Goal: Navigation & Orientation: Find specific page/section

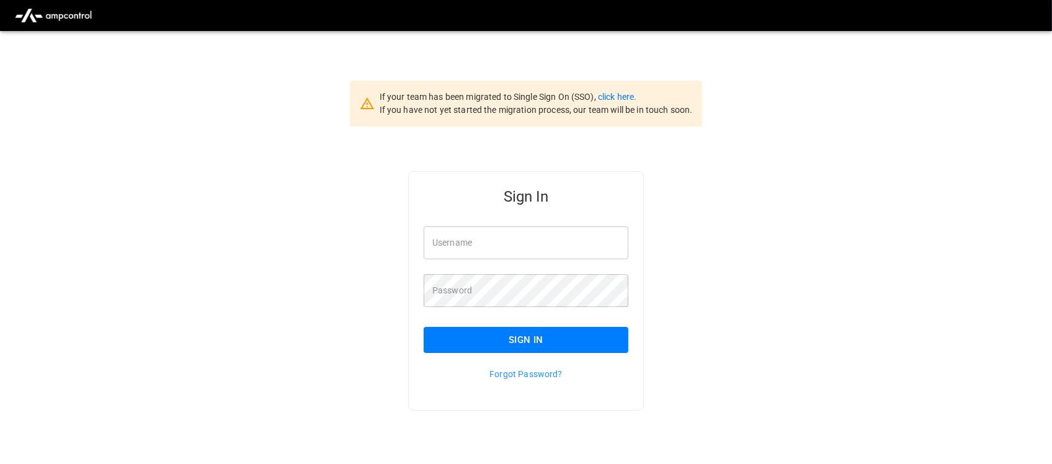
type input "**********"
click at [534, 242] on input "**********" at bounding box center [525, 242] width 205 height 33
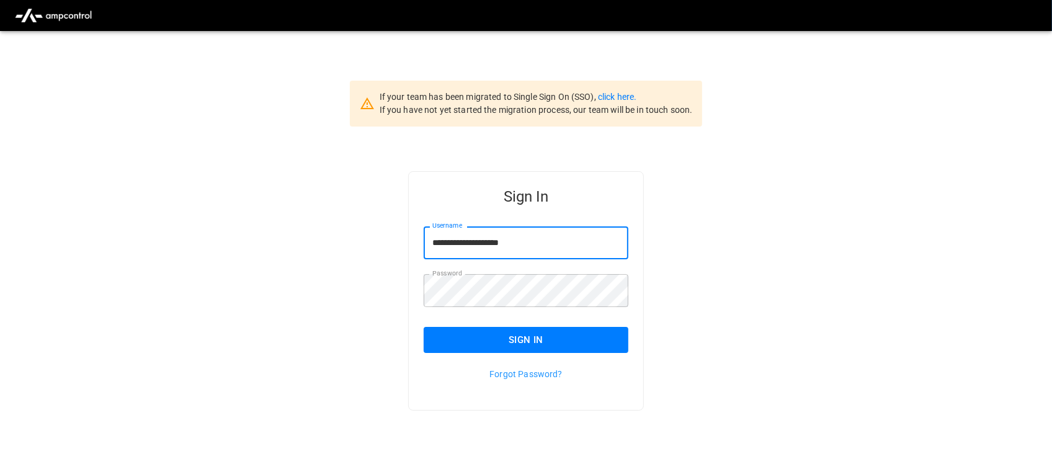
click at [560, 335] on button "Sign In" at bounding box center [525, 340] width 205 height 26
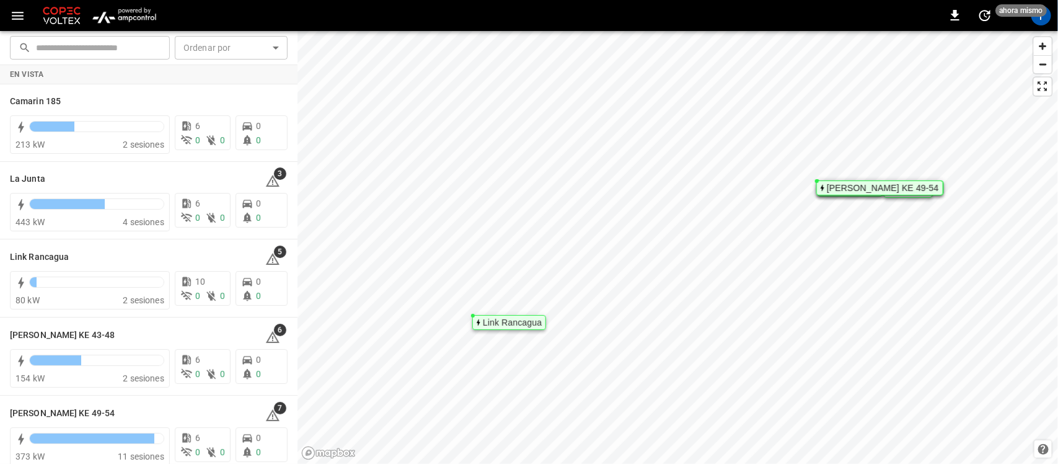
click at [134, 19] on img "menu" at bounding box center [124, 16] width 73 height 24
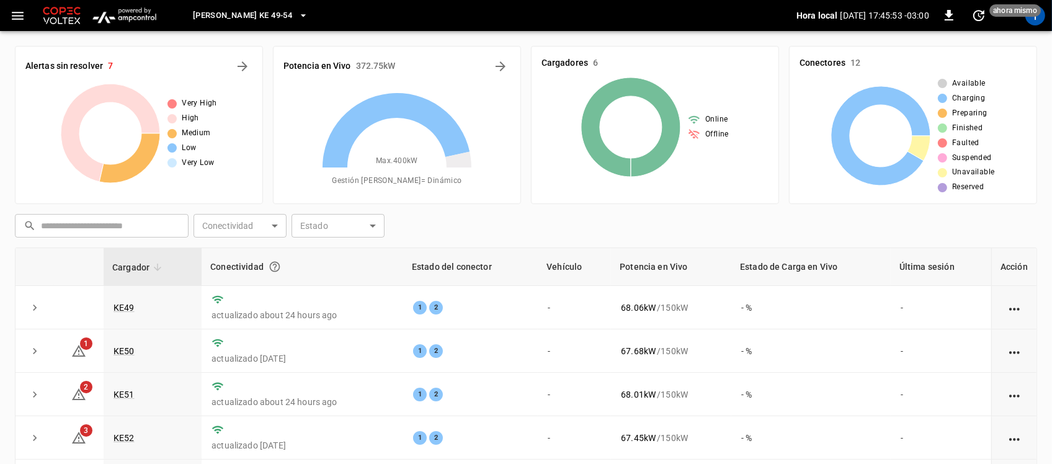
click at [278, 13] on span "Loza Colon KE 49-54" at bounding box center [242, 16] width 99 height 14
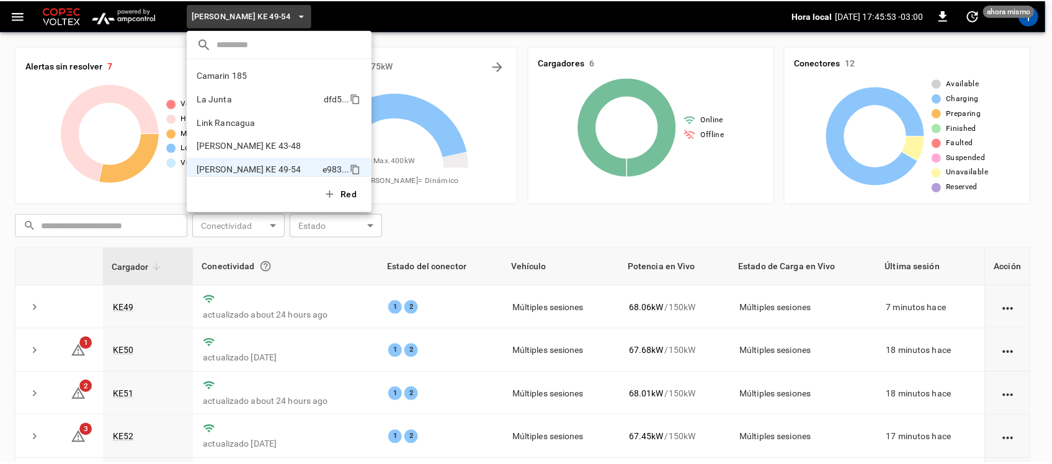
scroll to position [10, 0]
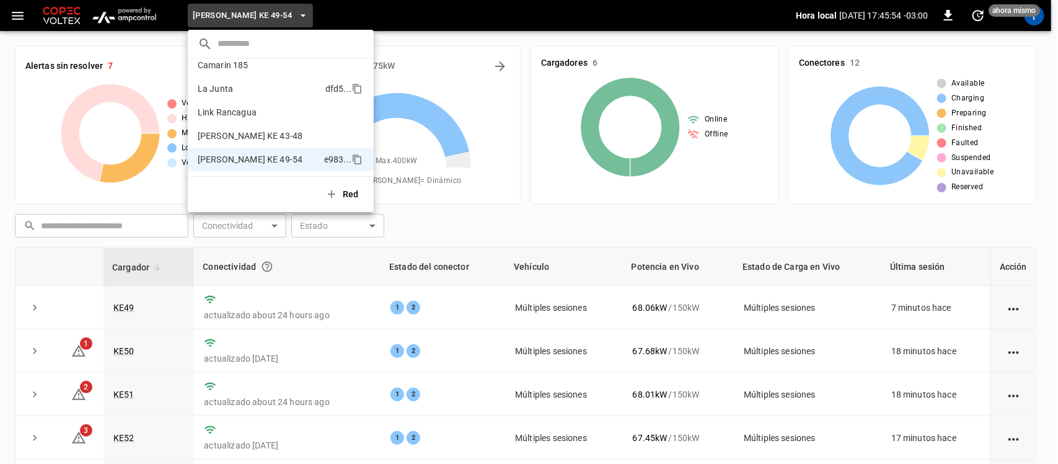
click at [241, 94] on p "La Junta" at bounding box center [259, 88] width 123 height 12
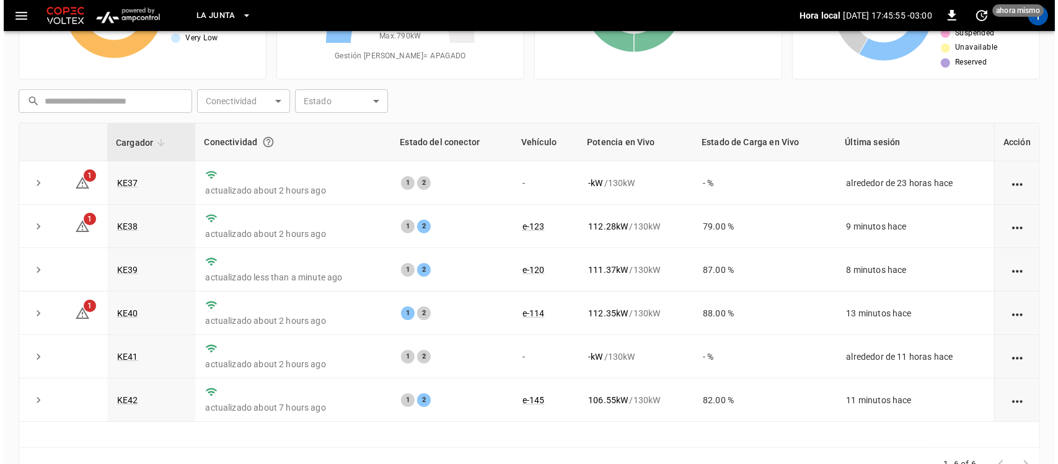
scroll to position [155, 0]
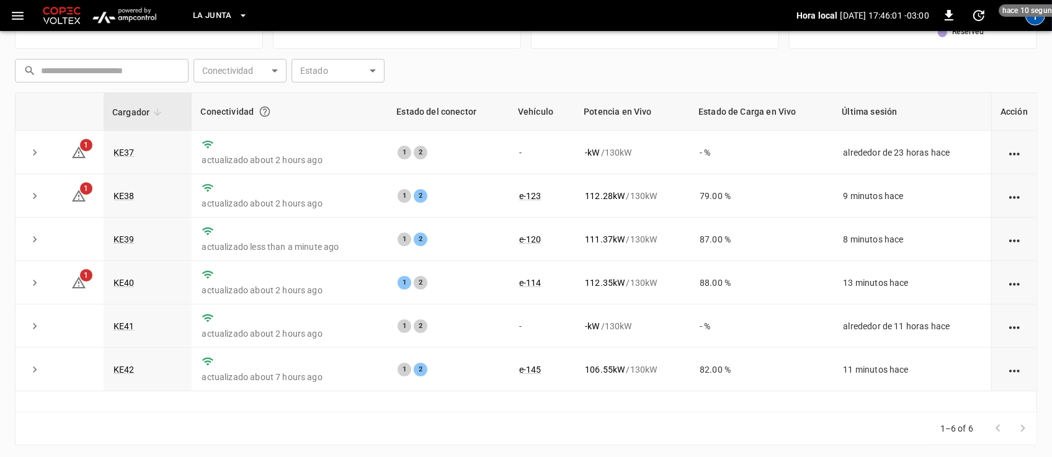
click at [1032, 19] on div "T" at bounding box center [1035, 16] width 20 height 20
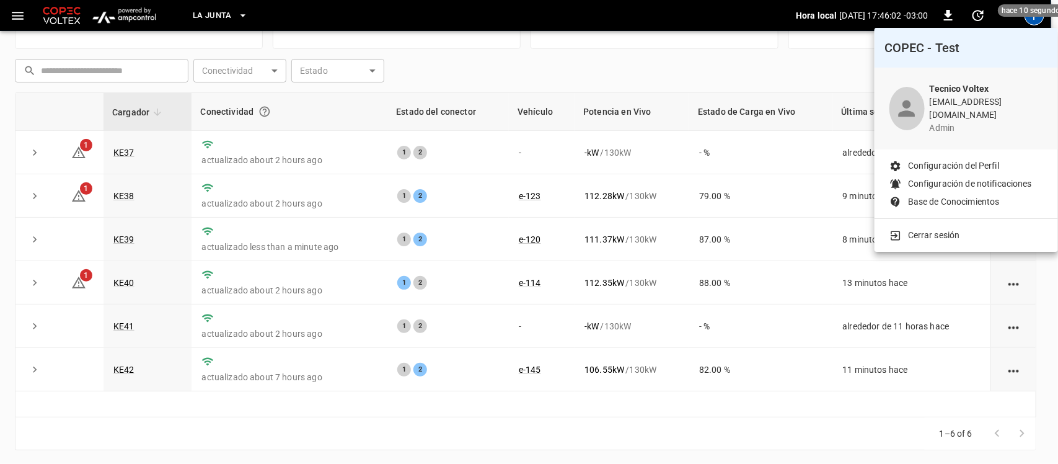
click at [950, 229] on p "Cerrar sesión" at bounding box center [934, 235] width 52 height 13
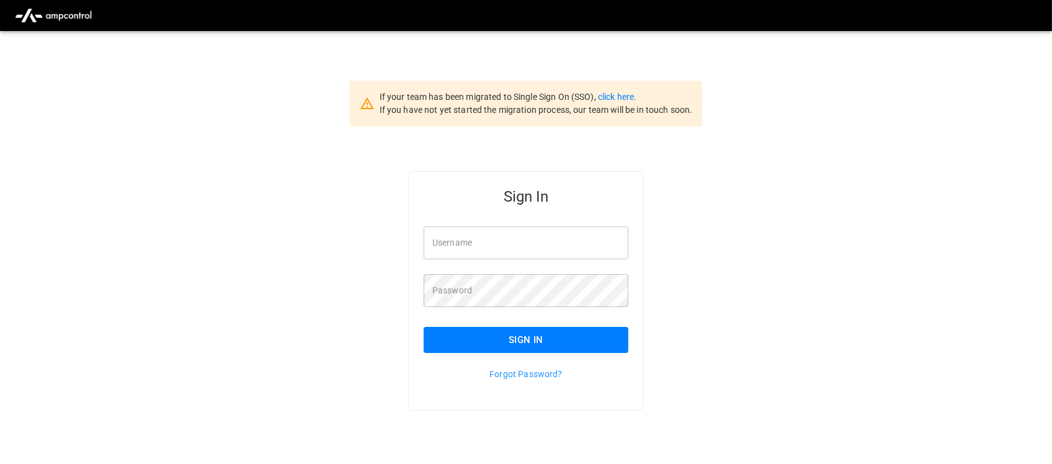
type input "**********"
click at [544, 249] on input "**********" at bounding box center [525, 242] width 205 height 33
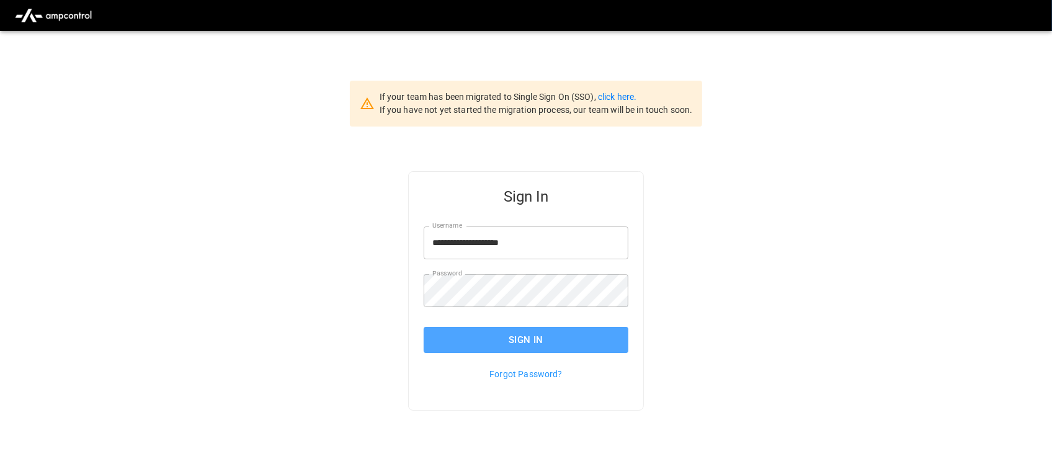
click at [555, 347] on button "Sign In" at bounding box center [525, 340] width 205 height 26
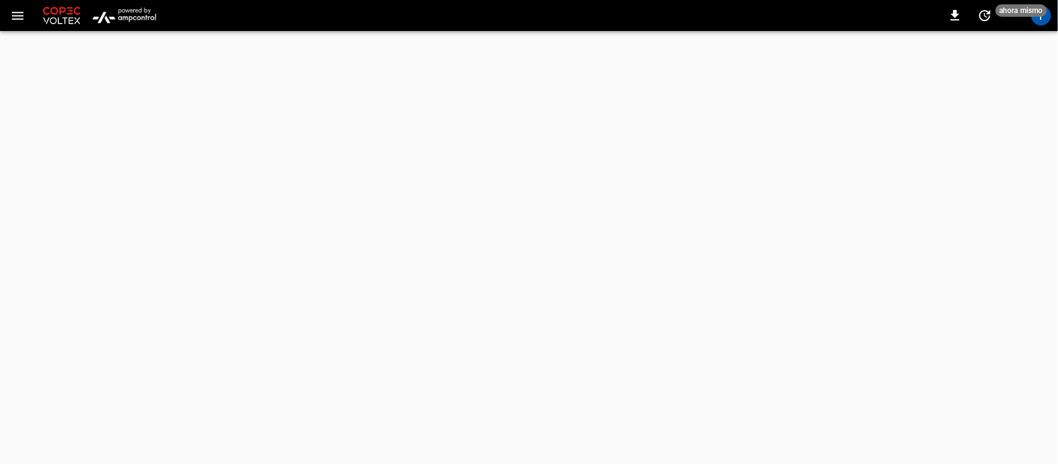
click at [128, 8] on img "menu" at bounding box center [124, 16] width 73 height 24
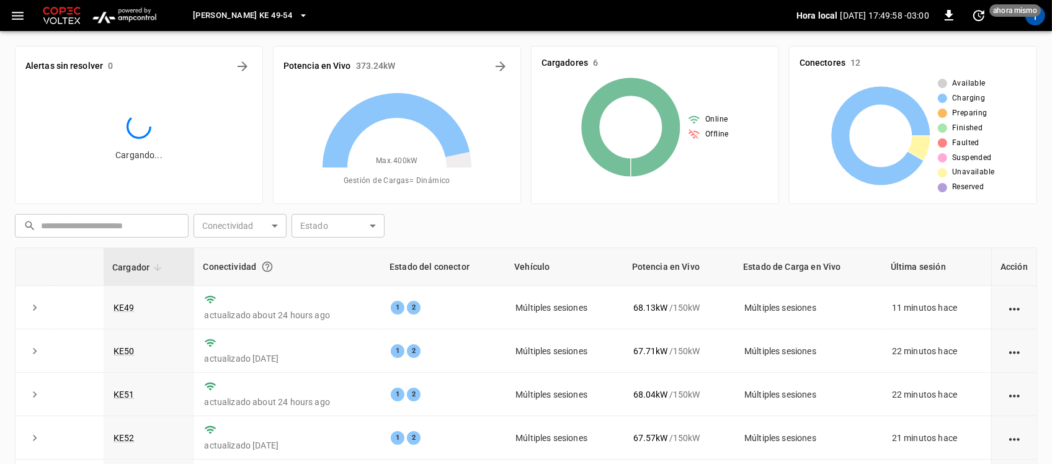
click at [138, 16] on img "menu" at bounding box center [124, 16] width 73 height 24
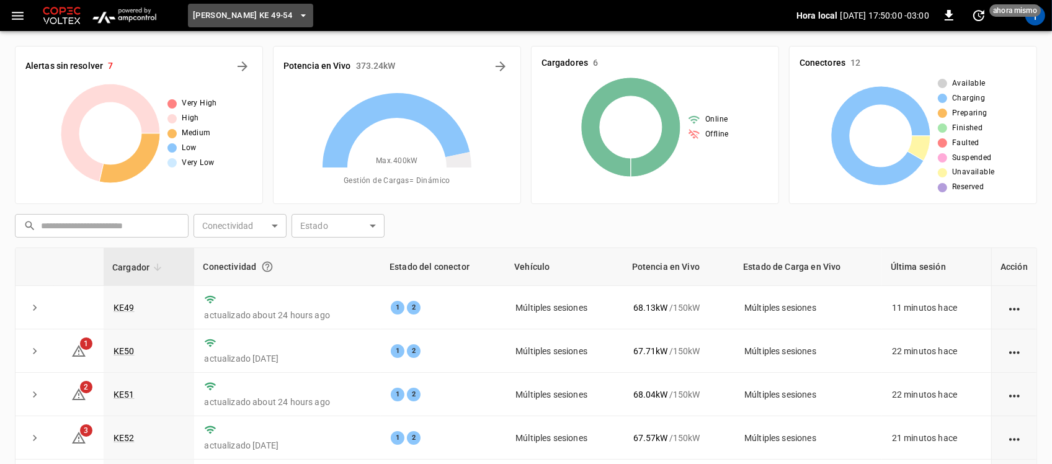
click at [301, 16] on icon "button" at bounding box center [303, 15] width 5 height 2
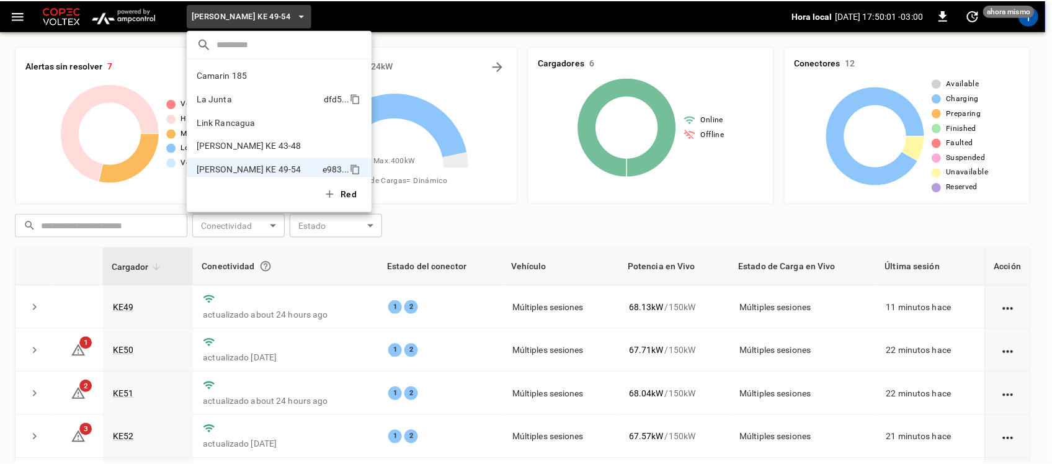
scroll to position [10, 0]
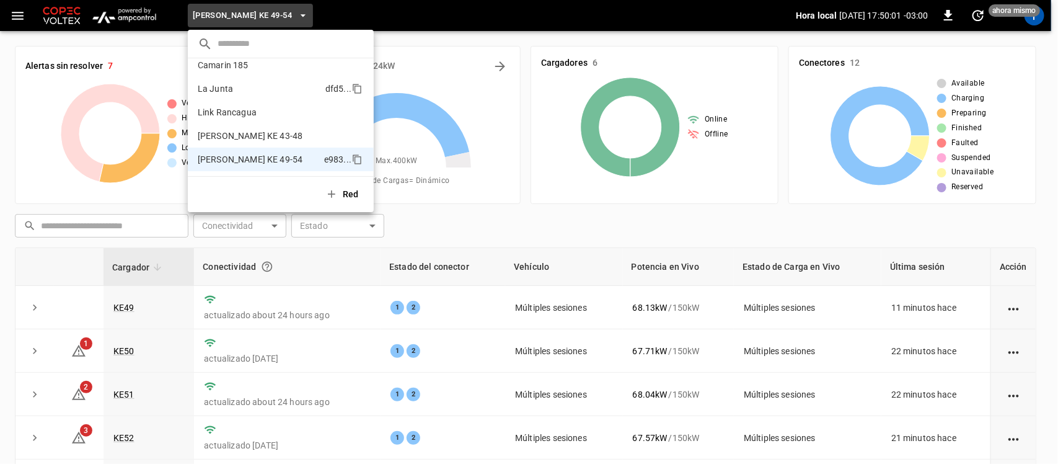
click at [237, 91] on p "La Junta" at bounding box center [259, 88] width 123 height 12
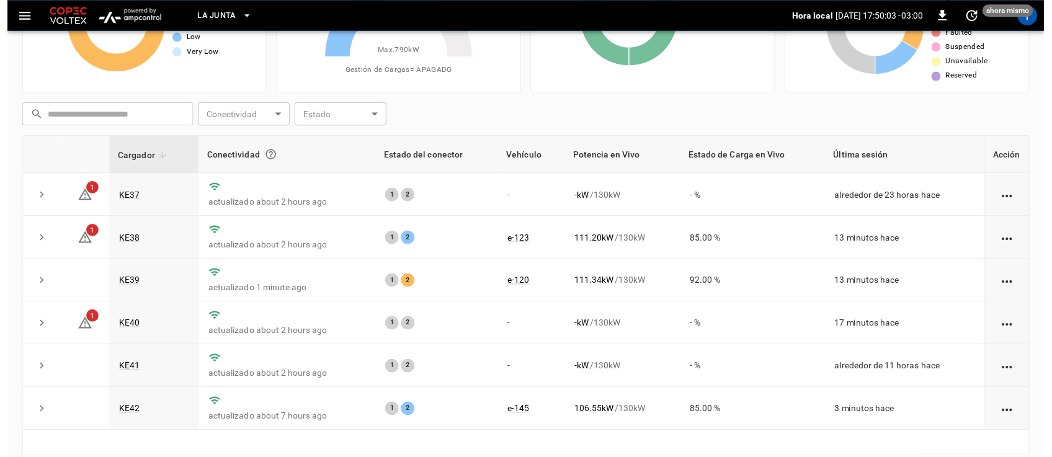
scroll to position [156, 0]
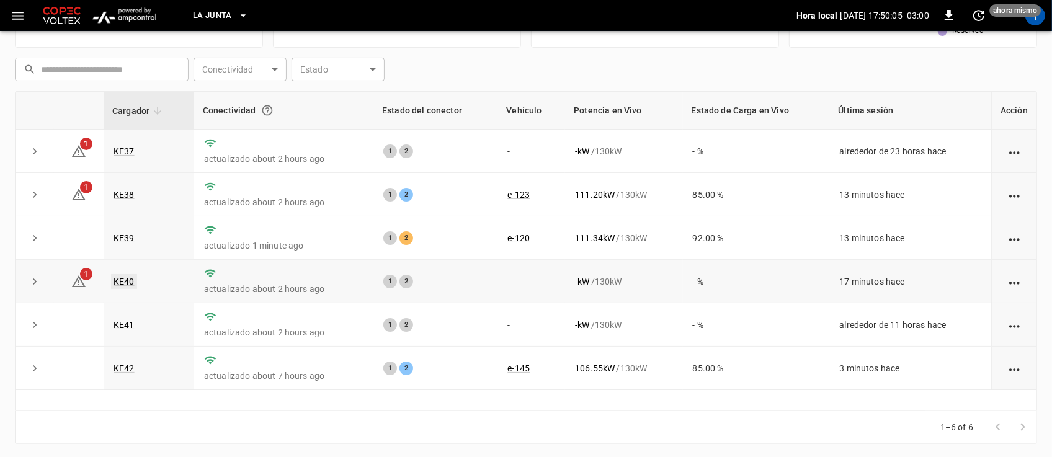
click at [134, 277] on link "KE40" at bounding box center [124, 281] width 26 height 15
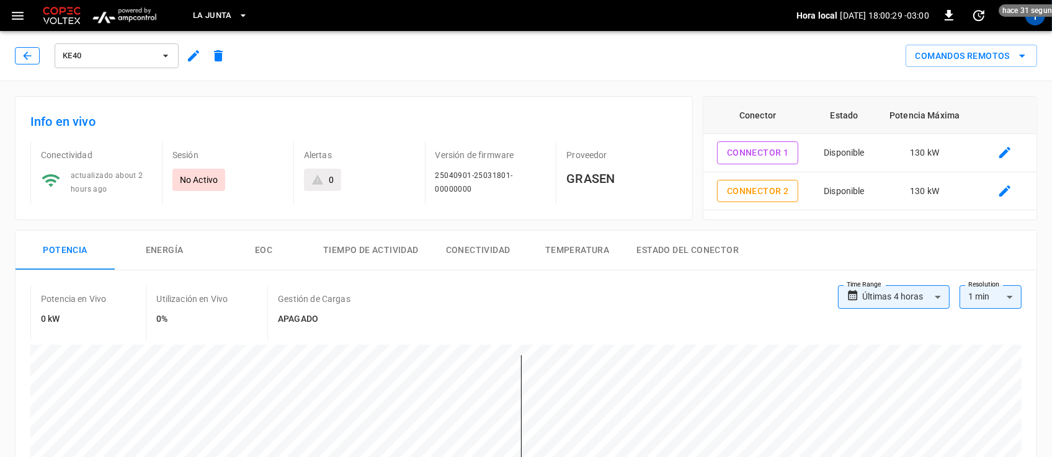
click at [22, 58] on icon "button" at bounding box center [27, 56] width 12 height 12
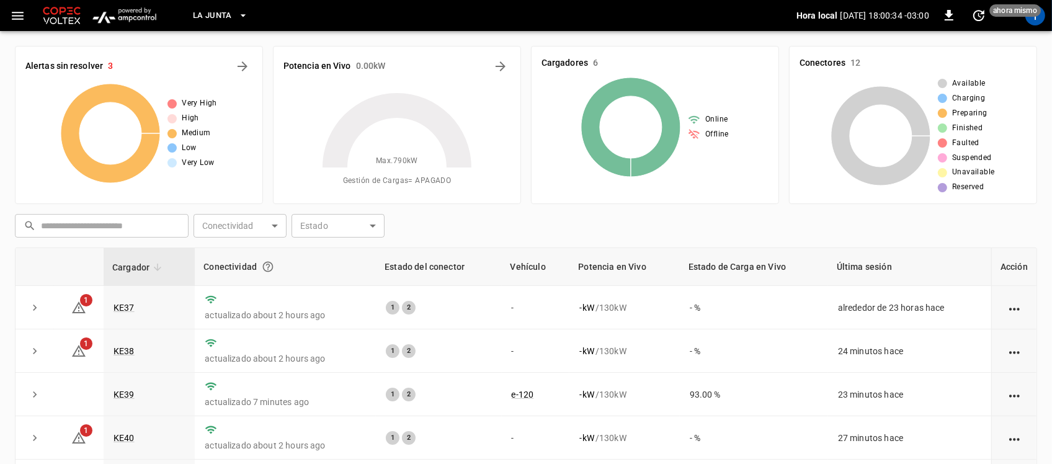
scroll to position [156, 0]
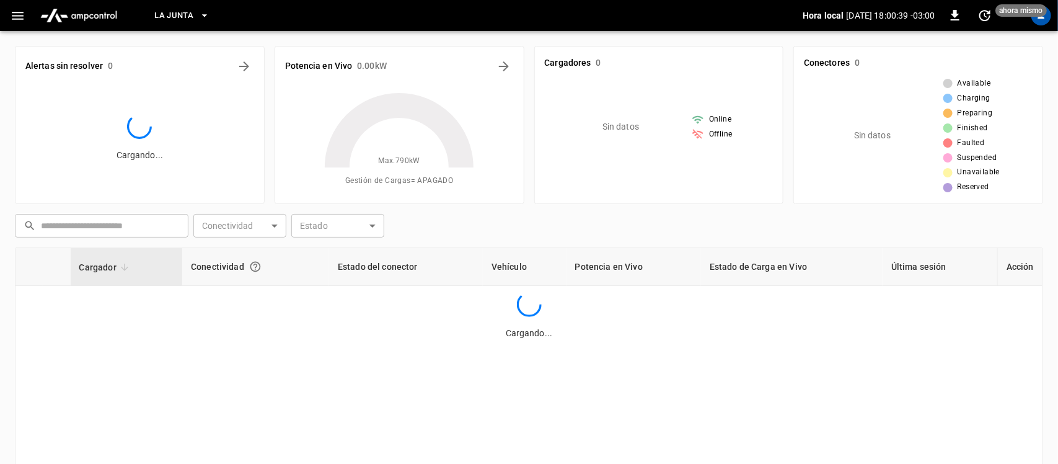
scroll to position [156, 0]
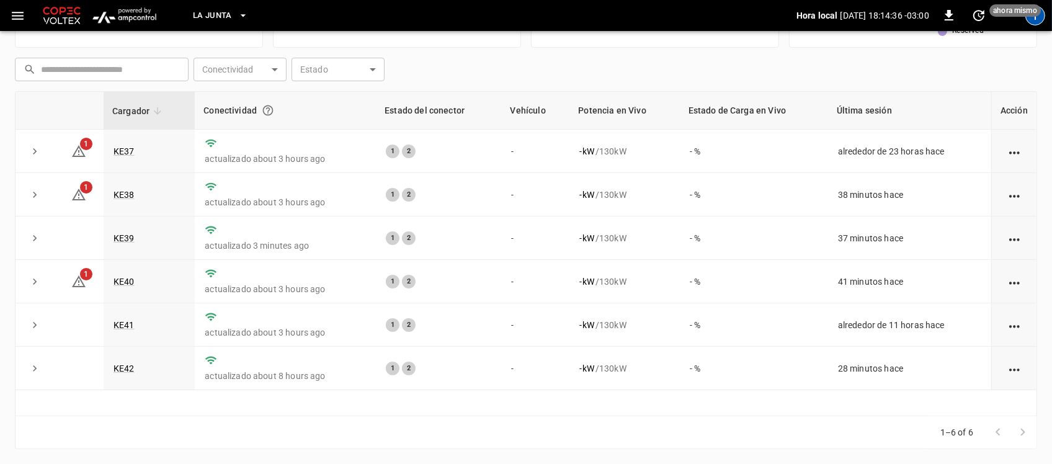
click at [1037, 25] on div "T" at bounding box center [1035, 16] width 20 height 20
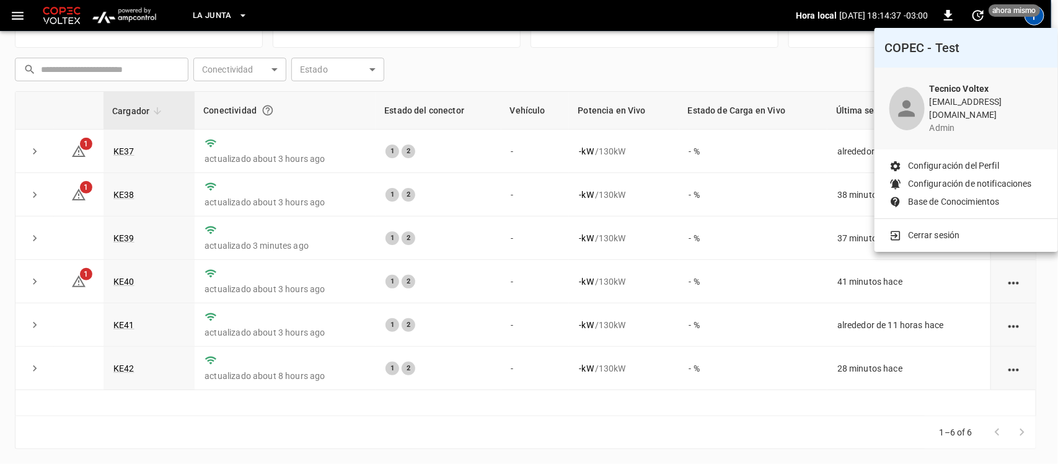
click at [978, 229] on li "Cerrar sesión" at bounding box center [967, 235] width 154 height 13
